Goal: Task Accomplishment & Management: Manage account settings

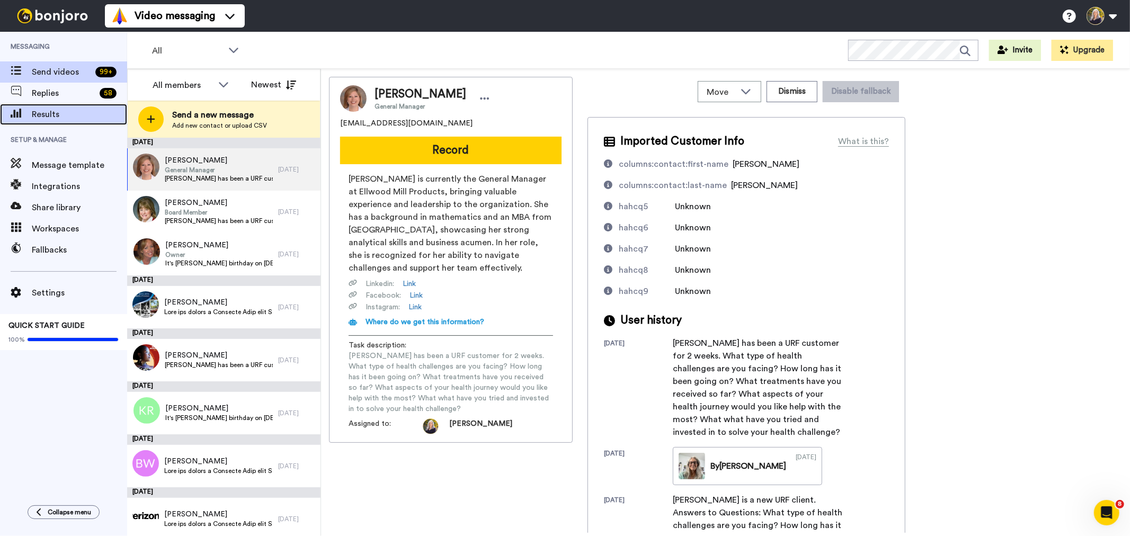
click at [56, 115] on span "Results" at bounding box center [79, 114] width 95 height 13
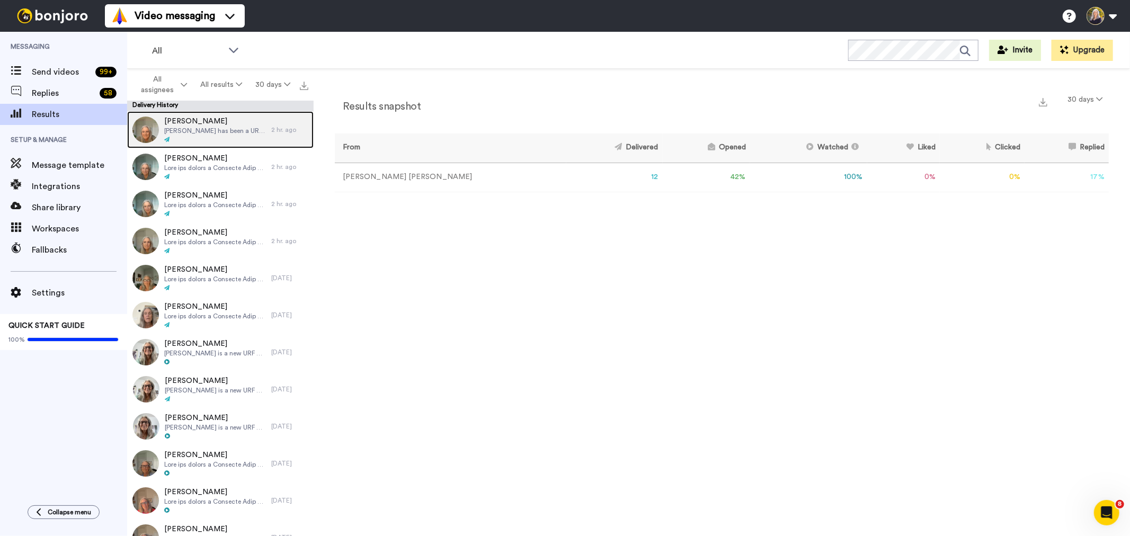
click at [178, 137] on div at bounding box center [215, 139] width 102 height 7
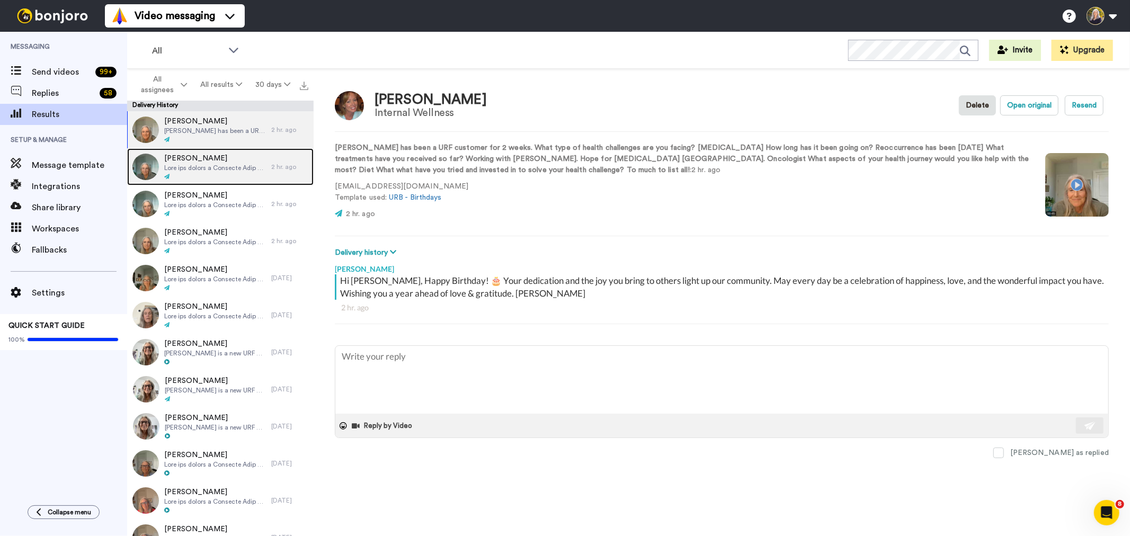
click at [181, 159] on span "[PERSON_NAME]" at bounding box center [215, 158] width 102 height 11
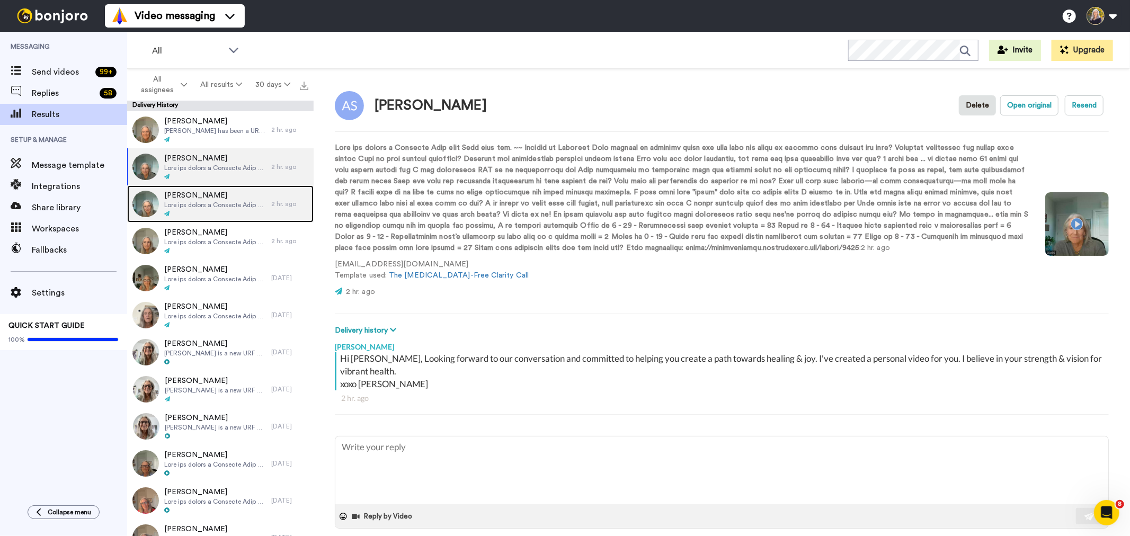
click at [188, 194] on span "[PERSON_NAME]" at bounding box center [215, 195] width 102 height 11
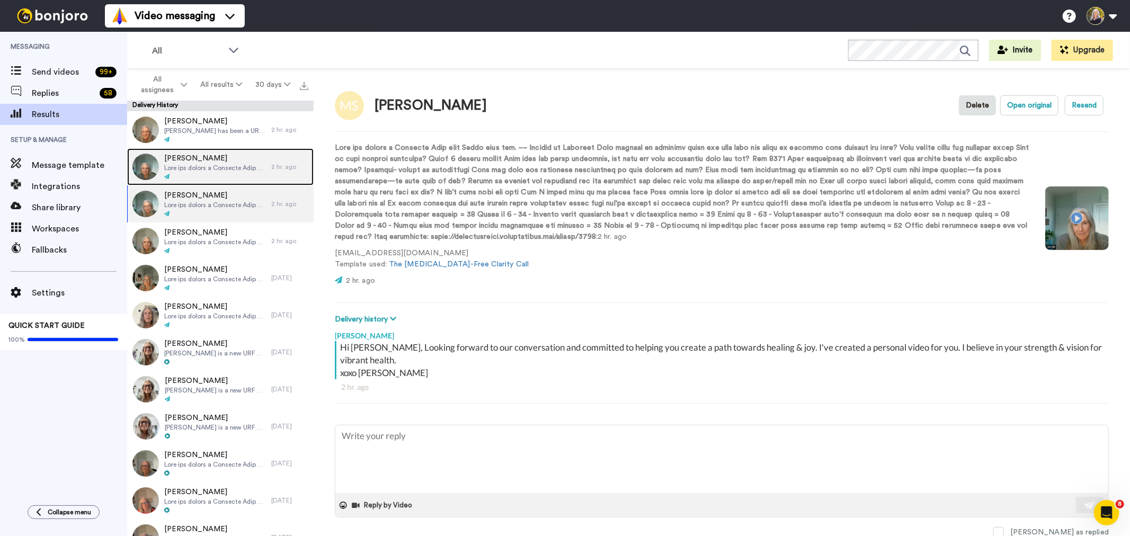
click at [191, 165] on span at bounding box center [215, 168] width 102 height 8
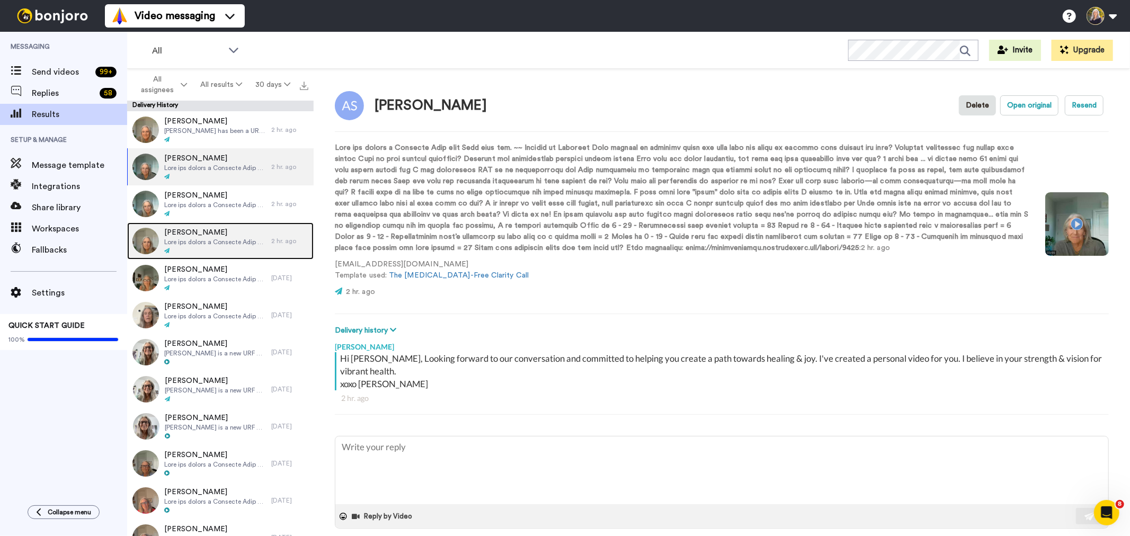
click at [206, 233] on span "[PERSON_NAME]" at bounding box center [215, 232] width 102 height 11
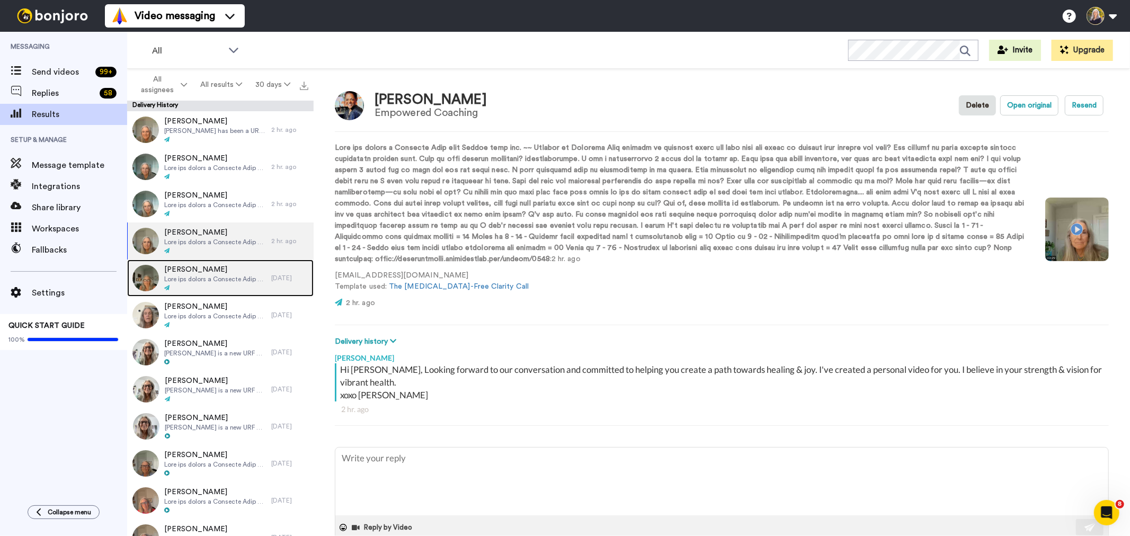
click at [208, 276] on span at bounding box center [215, 279] width 102 height 8
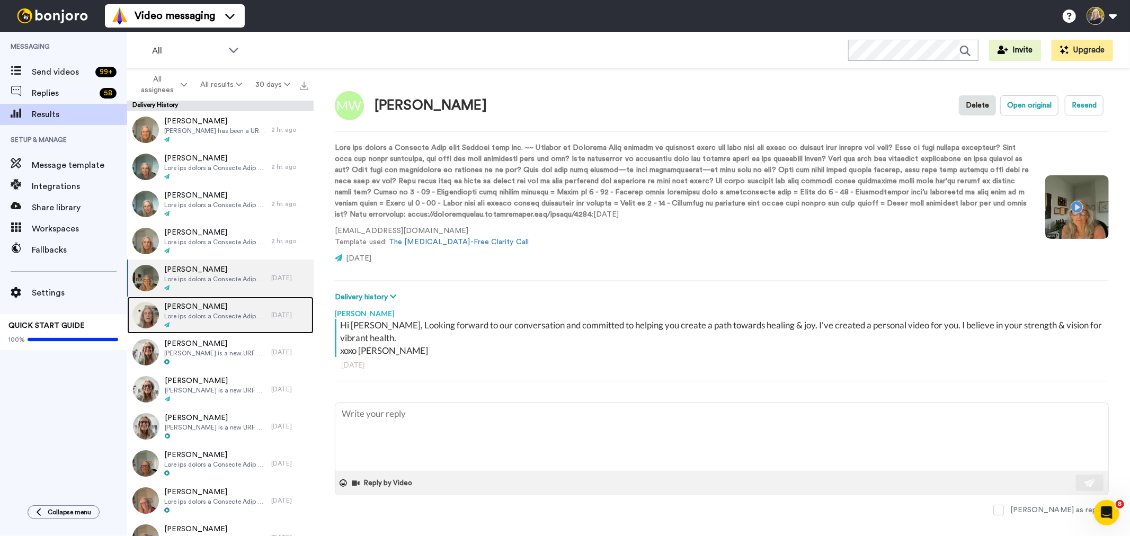
click at [208, 310] on span "[PERSON_NAME]" at bounding box center [215, 306] width 102 height 11
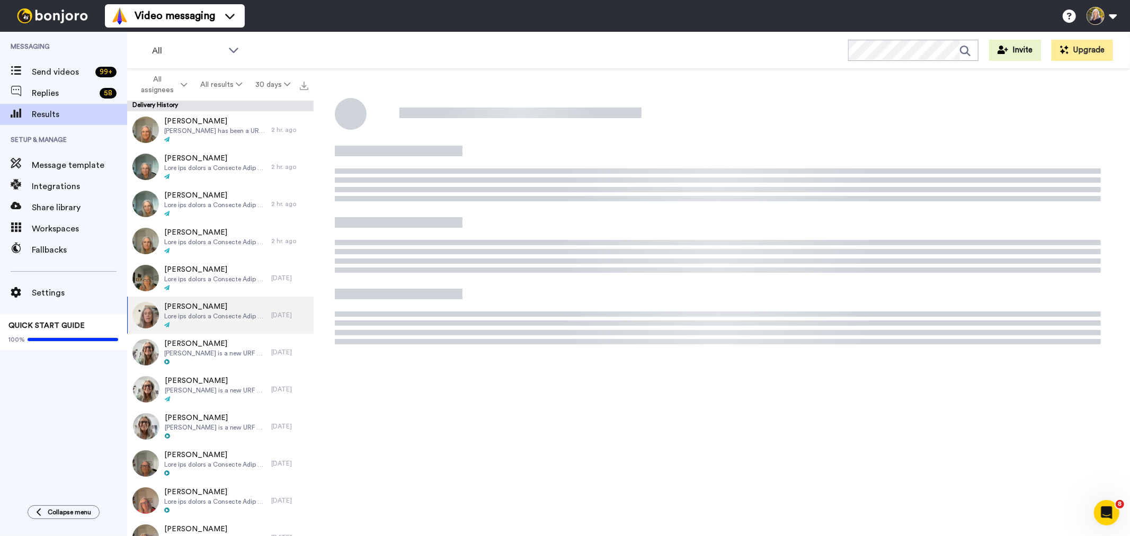
type textarea "x"
